Goal: Task Accomplishment & Management: Manage account settings

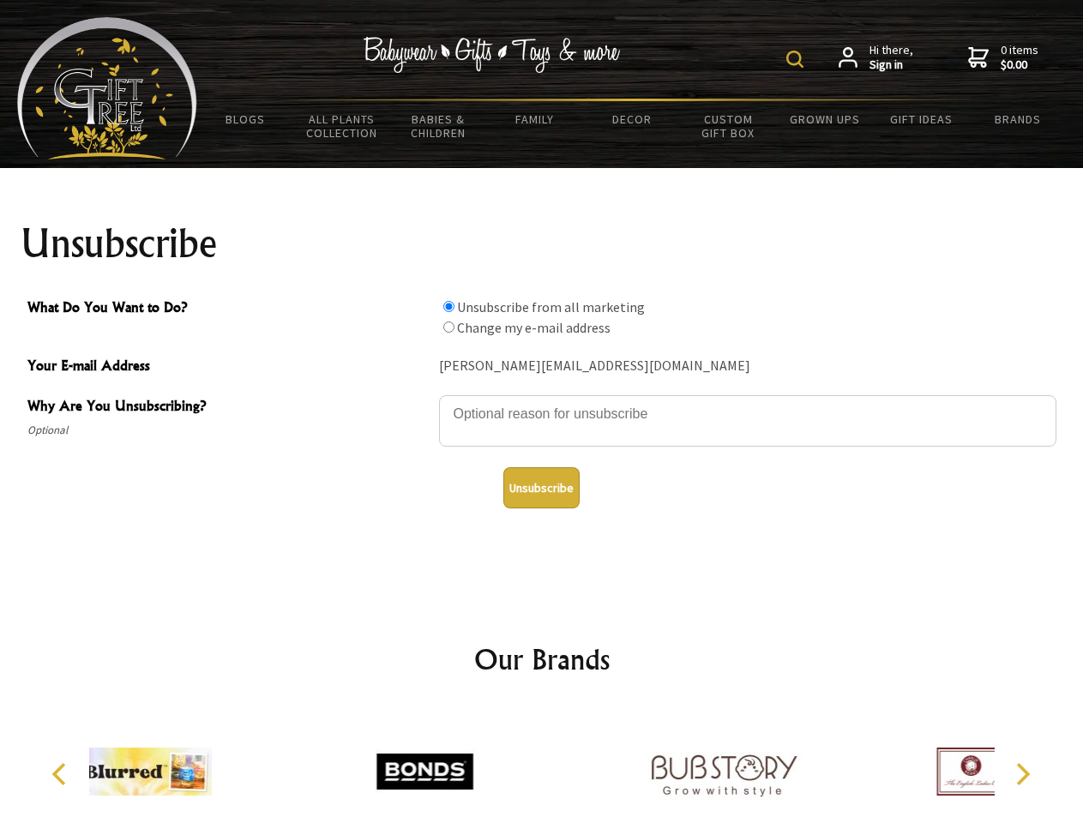
click at [797, 59] on img at bounding box center [794, 59] width 17 height 17
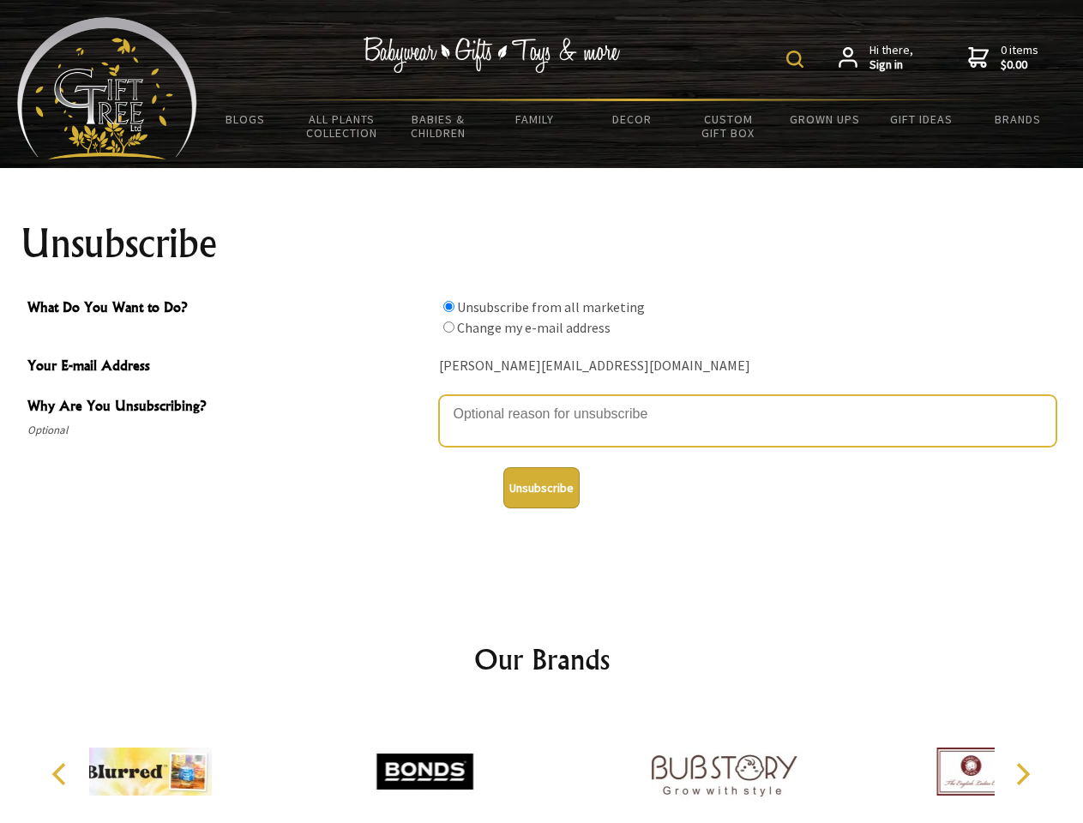
click at [542, 401] on textarea "Why Are You Unsubscribing?" at bounding box center [747, 420] width 617 height 51
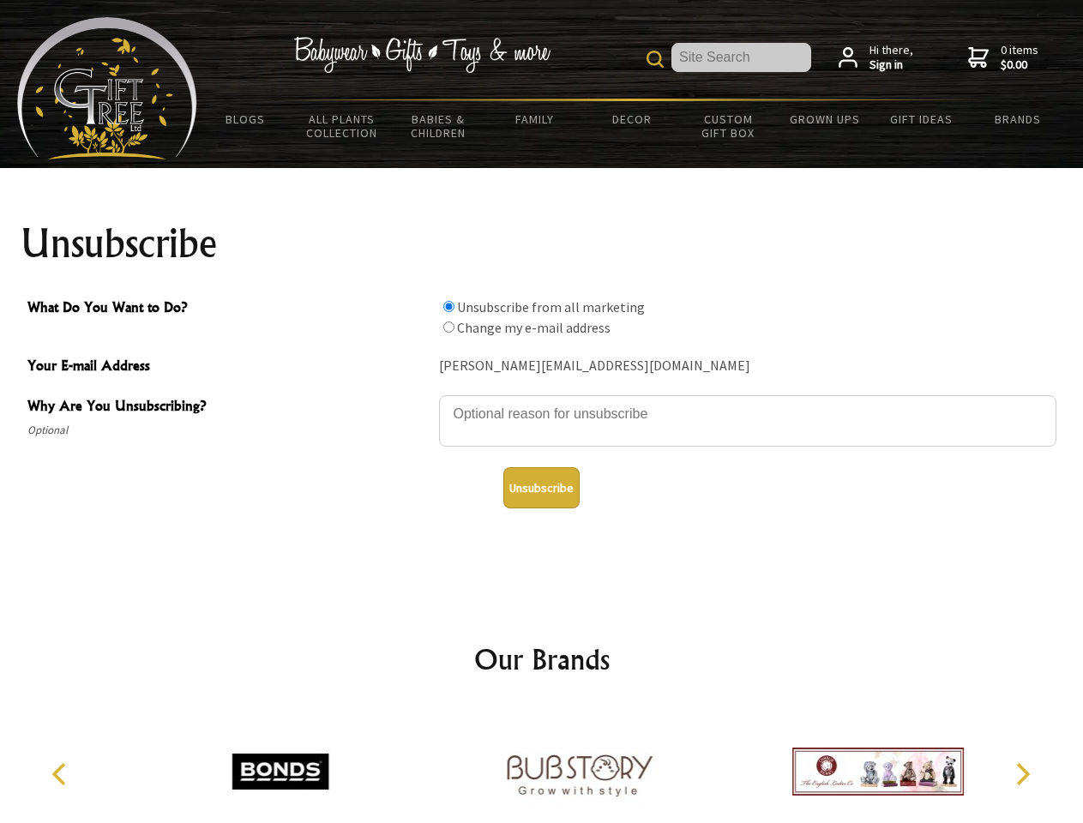
click at [448, 306] on input "What Do You Want to Do?" at bounding box center [448, 306] width 11 height 11
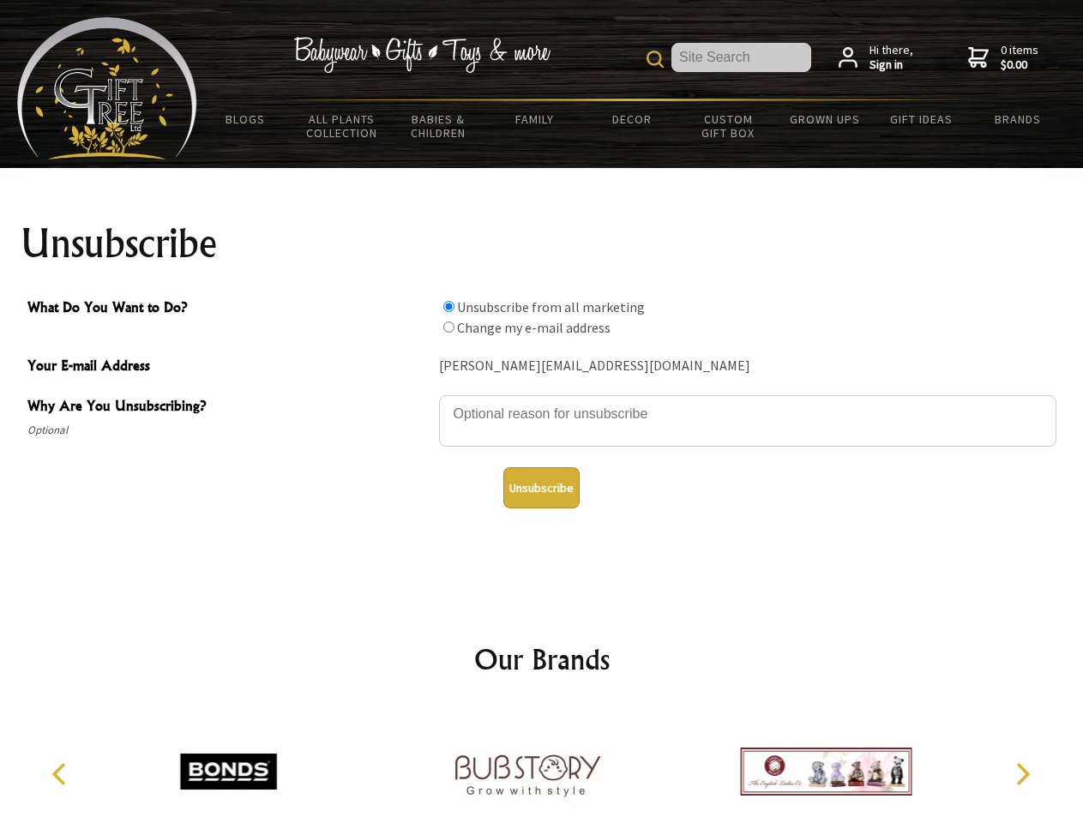
click at [448, 327] on input "What Do You Want to Do?" at bounding box center [448, 327] width 11 height 11
radio input "true"
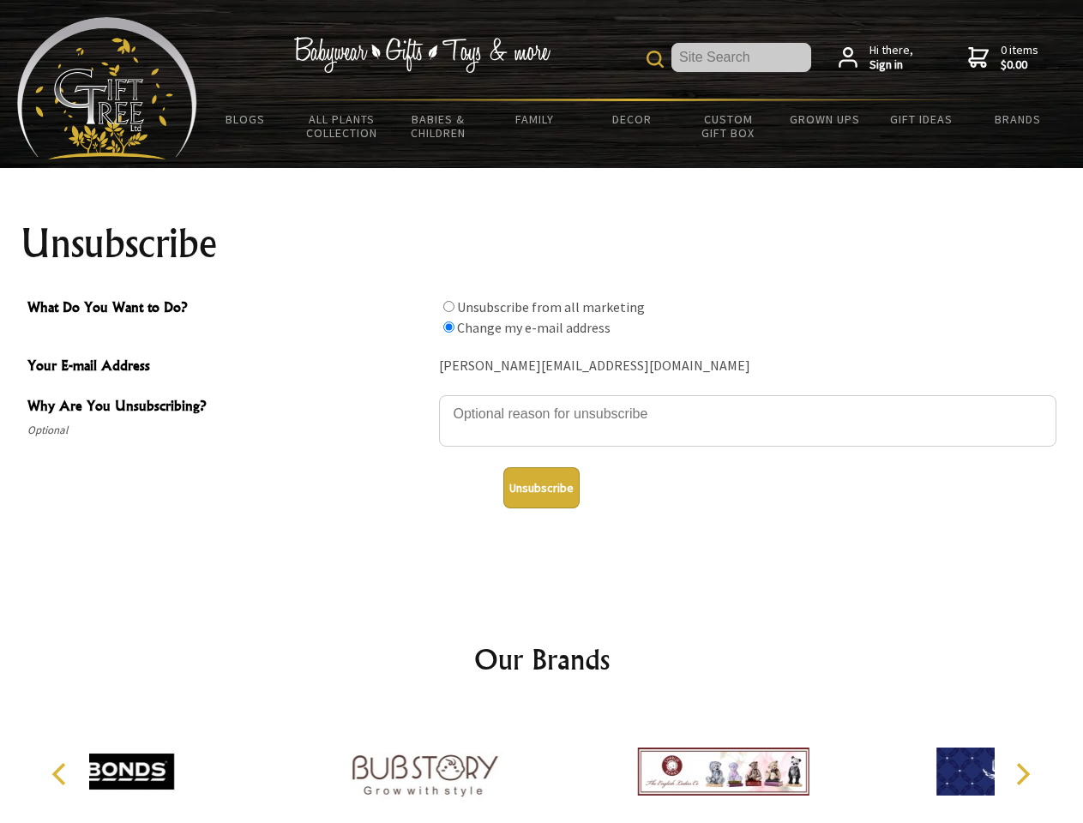
click at [541, 488] on button "Unsubscribe" at bounding box center [541, 487] width 76 height 41
click at [542, 765] on div at bounding box center [424, 774] width 298 height 134
click at [62, 774] on icon "Previous" at bounding box center [61, 774] width 22 height 22
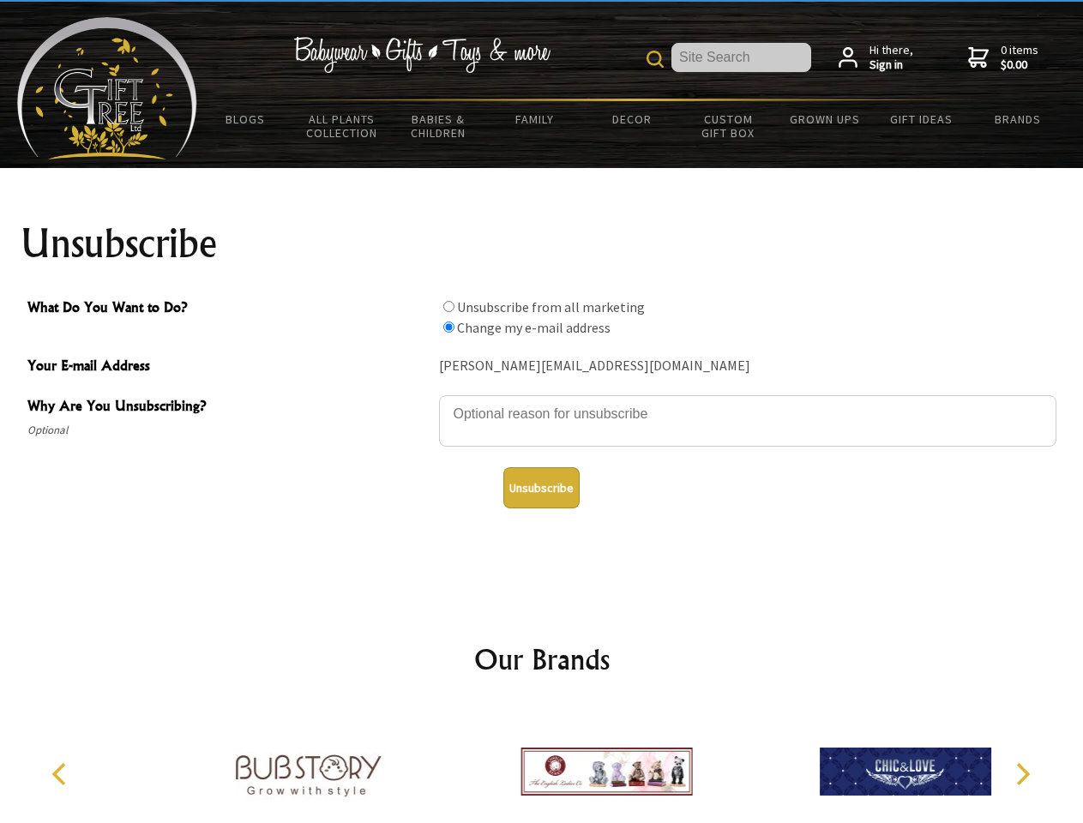
click at [1022, 774] on icon "Next" at bounding box center [1021, 774] width 22 height 22
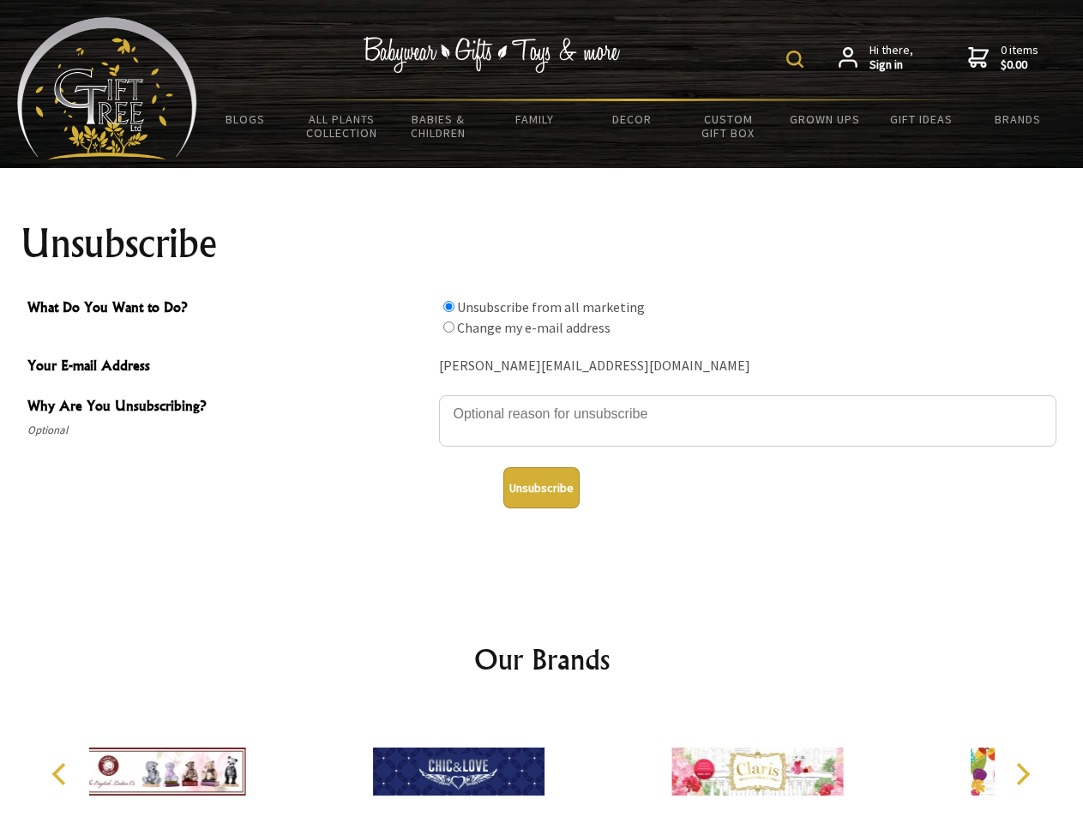
click at [797, 59] on img at bounding box center [794, 59] width 17 height 17
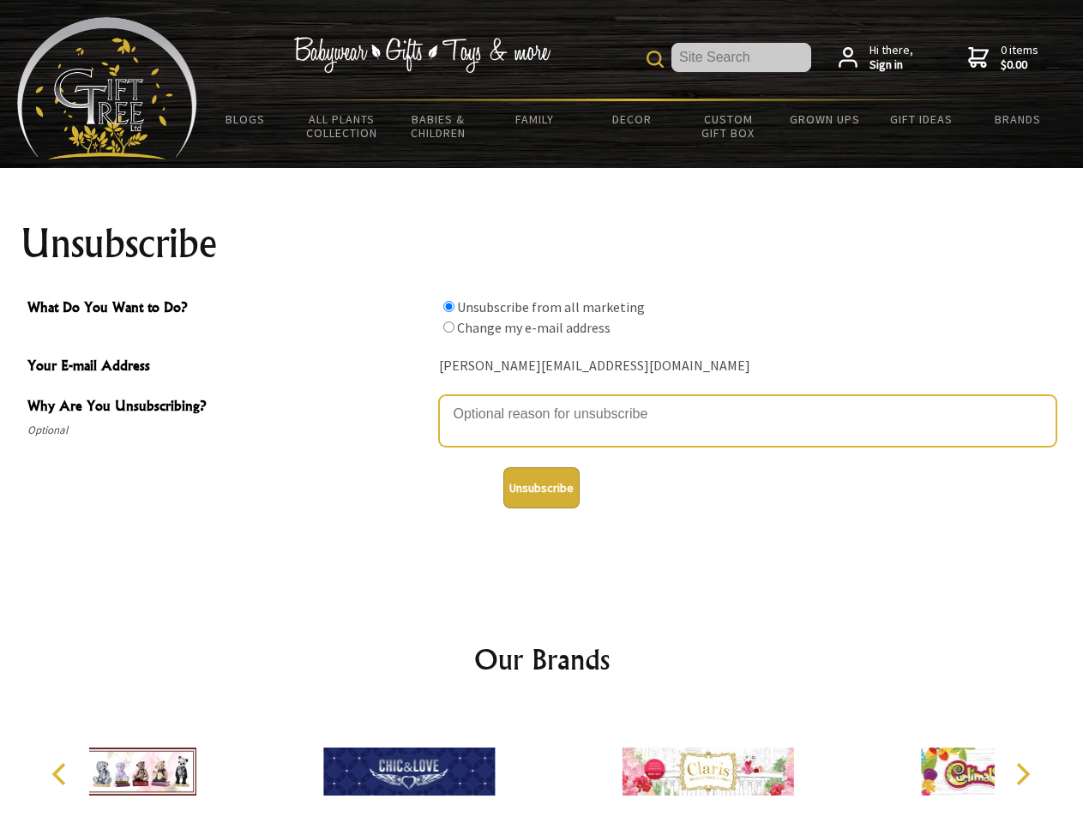
click at [542, 401] on textarea "Why Are You Unsubscribing?" at bounding box center [747, 420] width 617 height 51
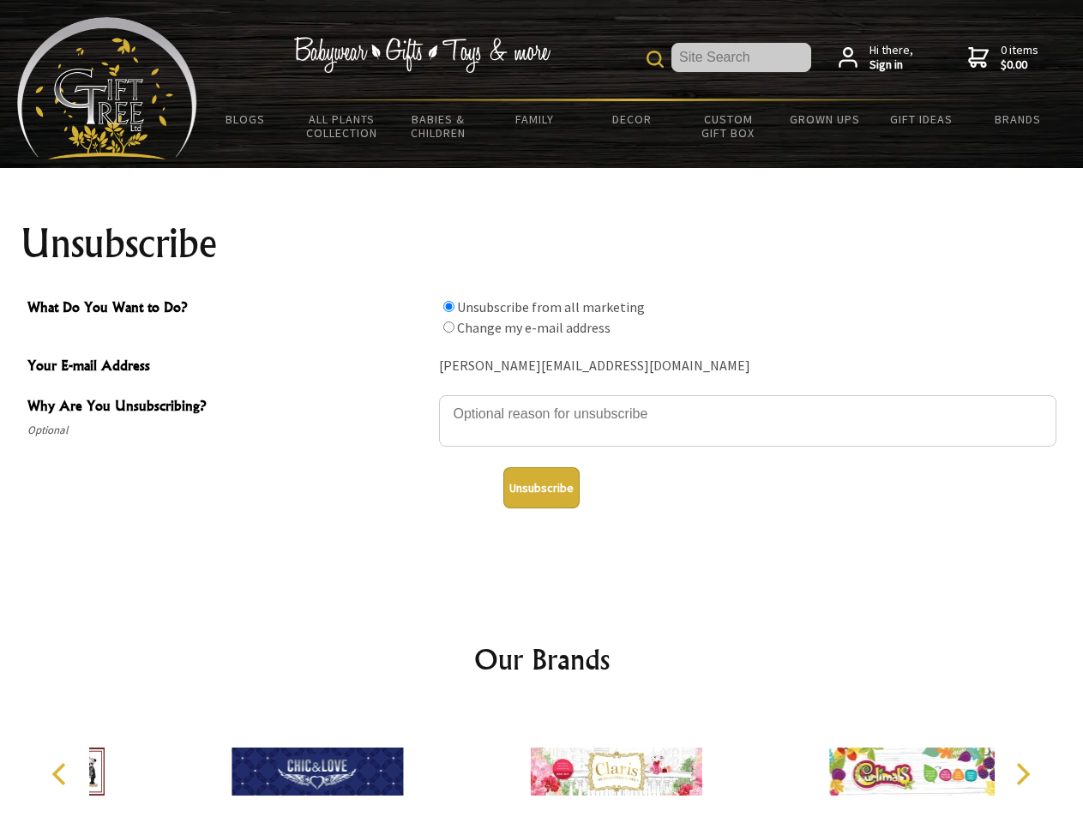
click at [448, 306] on input "What Do You Want to Do?" at bounding box center [448, 306] width 11 height 11
click at [448, 327] on input "What Do You Want to Do?" at bounding box center [448, 327] width 11 height 11
radio input "true"
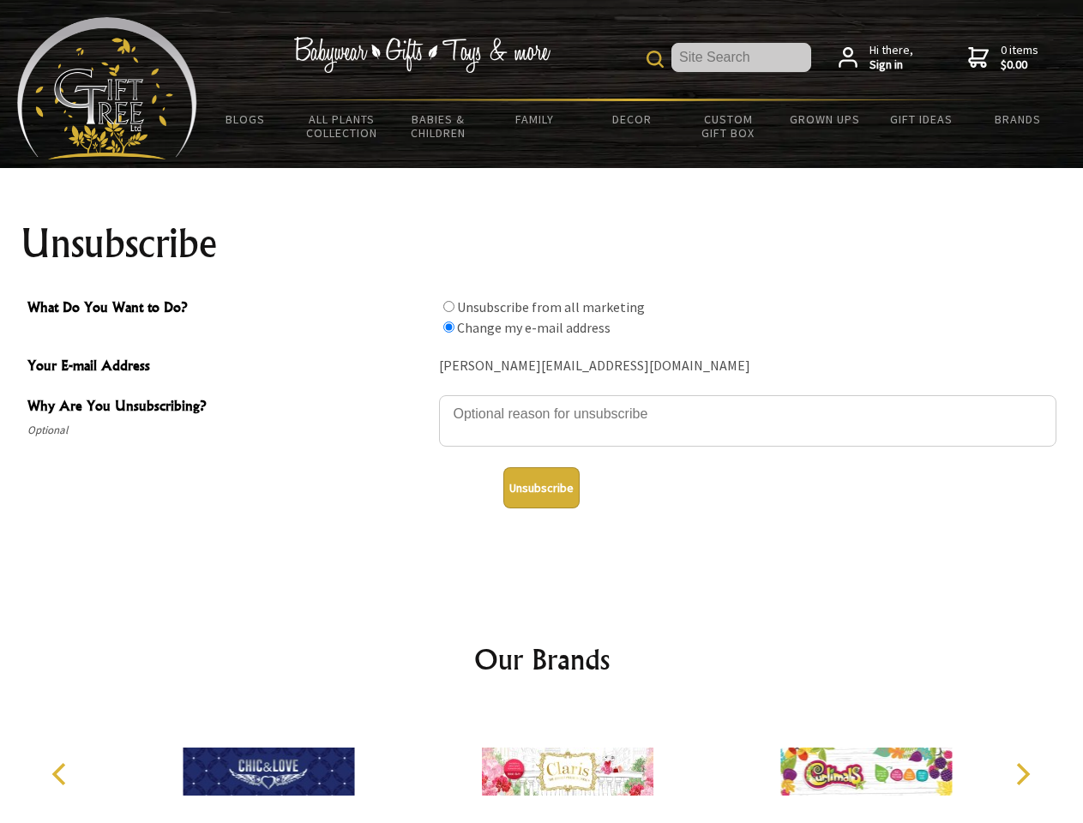
click at [541, 488] on button "Unsubscribe" at bounding box center [541, 487] width 76 height 41
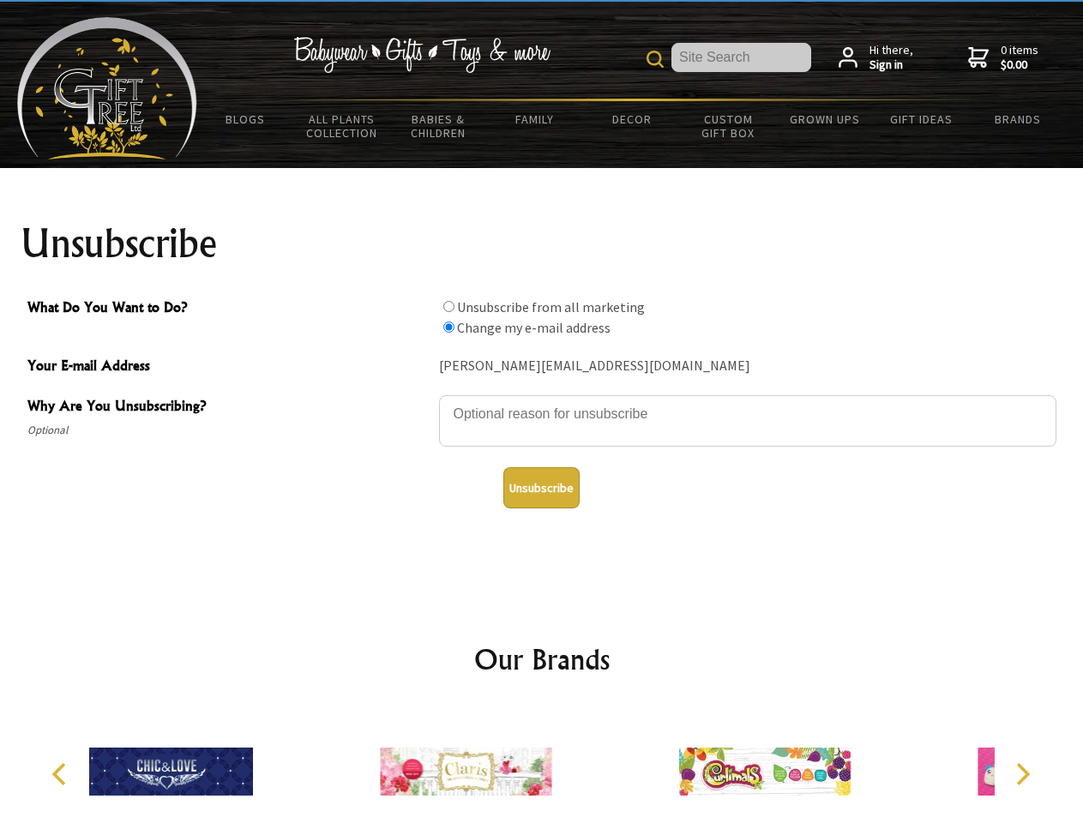
click at [62, 774] on icon "Previous" at bounding box center [61, 774] width 22 height 22
click at [1022, 774] on icon "Next" at bounding box center [1021, 774] width 22 height 22
